Goal: Transaction & Acquisition: Purchase product/service

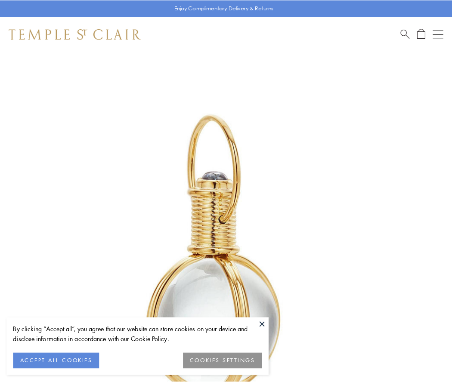
scroll to position [225, 0]
